Goal: Use online tool/utility: Utilize a website feature to perform a specific function

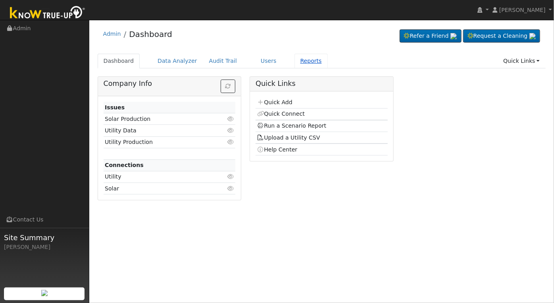
click at [295, 63] on link "Reports" at bounding box center [311, 61] width 33 height 15
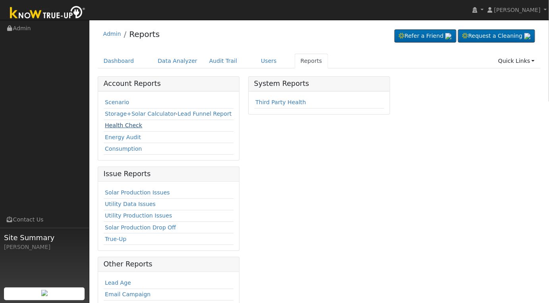
click at [125, 123] on link "Health Check" at bounding box center [123, 125] width 37 height 6
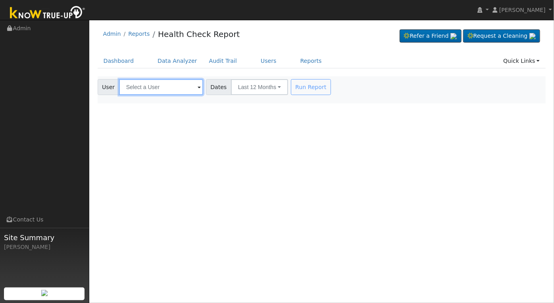
click at [167, 84] on input "text" at bounding box center [161, 87] width 84 height 16
click at [167, 83] on input "text" at bounding box center [161, 87] width 84 height 16
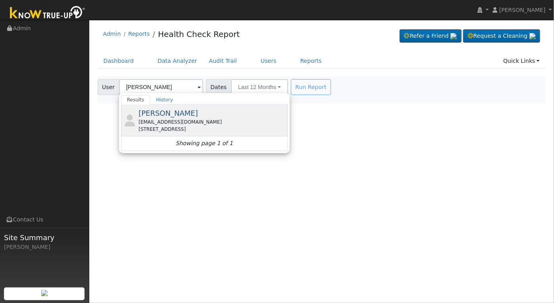
click at [174, 121] on div "[EMAIL_ADDRESS][DOMAIN_NAME]" at bounding box center [212, 121] width 147 height 7
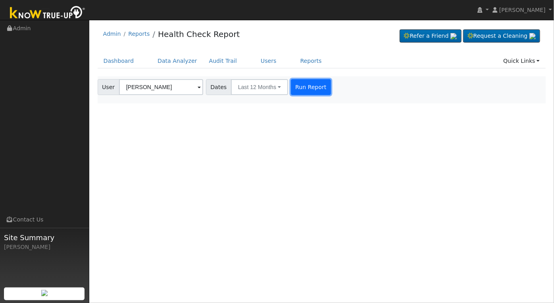
click at [311, 90] on button "Run Report" at bounding box center [311, 87] width 40 height 16
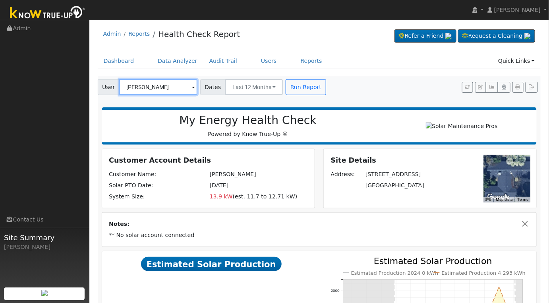
click at [162, 87] on input "Andre Locandro" at bounding box center [158, 87] width 78 height 16
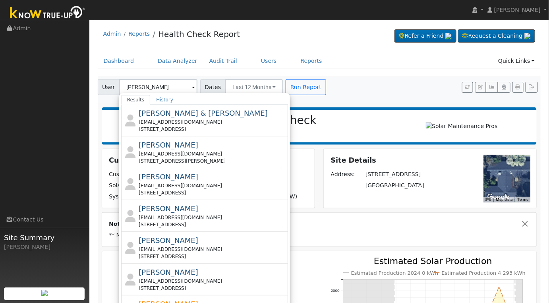
click at [199, 211] on div "Jennifer Hodge shtrgrl@me.com 525 East Alluvial Avenue, Fresno, CA 93720" at bounding box center [212, 215] width 147 height 25
type input "Jennifer Hodge"
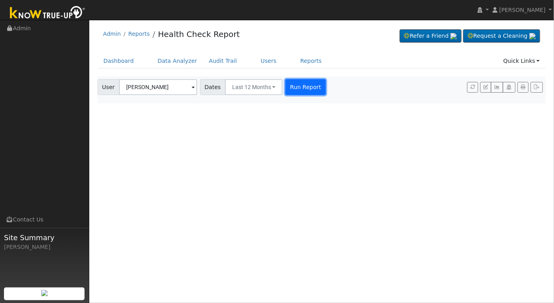
click at [293, 88] on button "Run Report" at bounding box center [305, 87] width 40 height 16
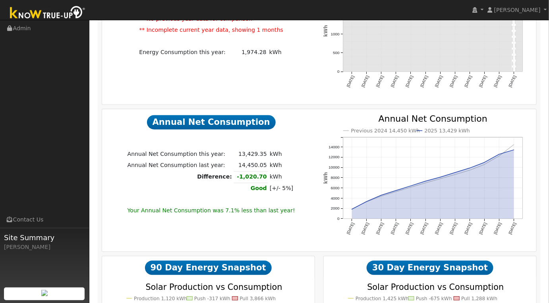
scroll to position [520, 0]
